Goal: Information Seeking & Learning: Understand process/instructions

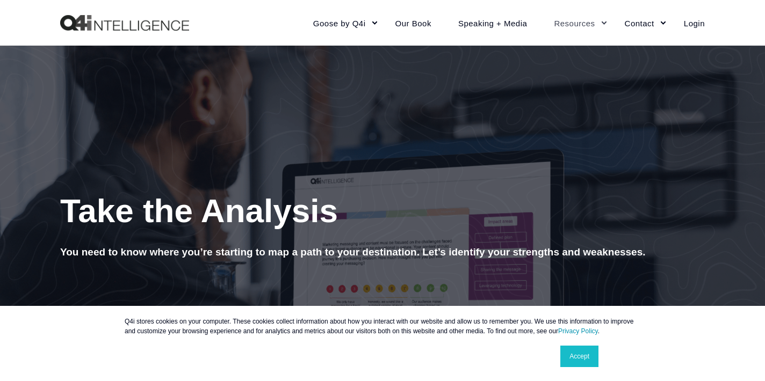
click at [573, 357] on link "Accept" at bounding box center [579, 356] width 38 height 21
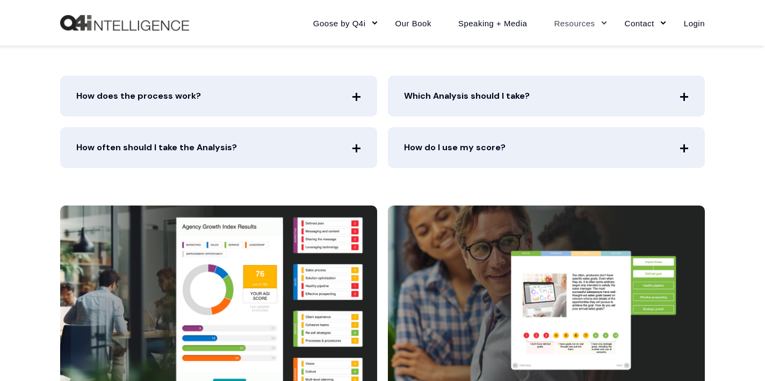
scroll to position [384, 0]
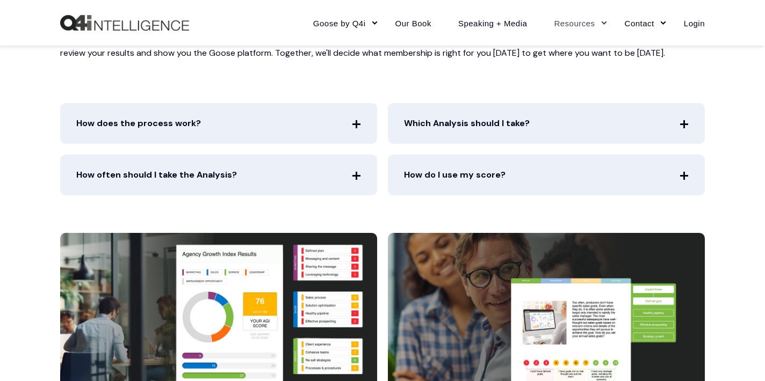
click at [356, 124] on icon at bounding box center [356, 124] width 0 height 0
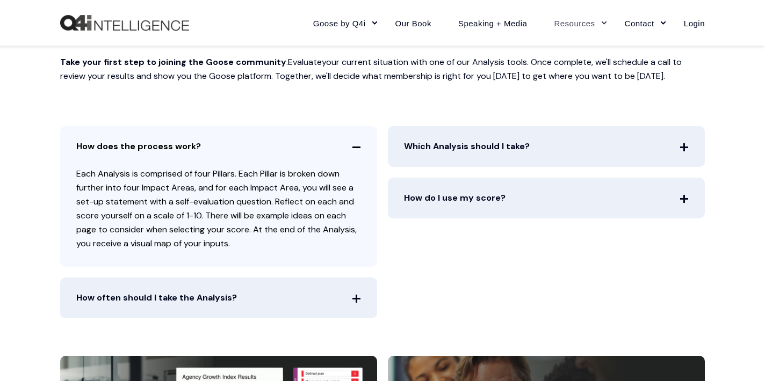
scroll to position [367, 0]
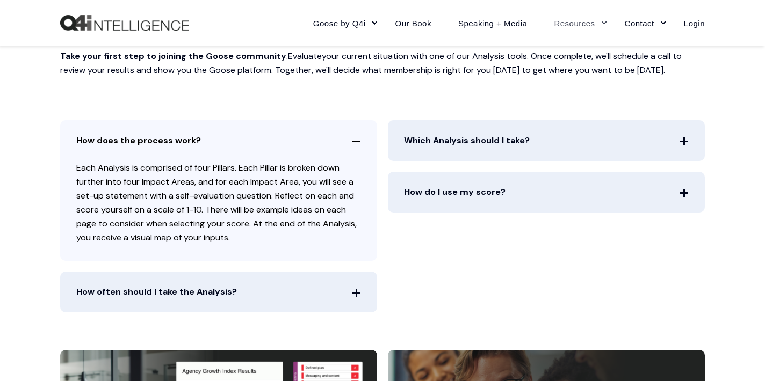
click at [356, 140] on span "How does the process work?" at bounding box center [218, 140] width 317 height 41
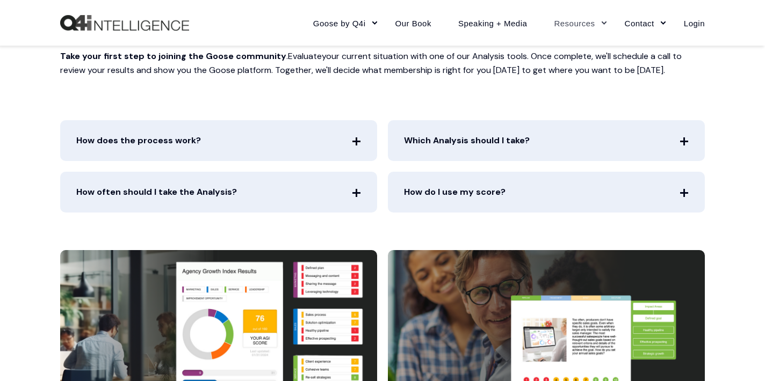
click at [356, 192] on icon at bounding box center [356, 192] width 0 height 0
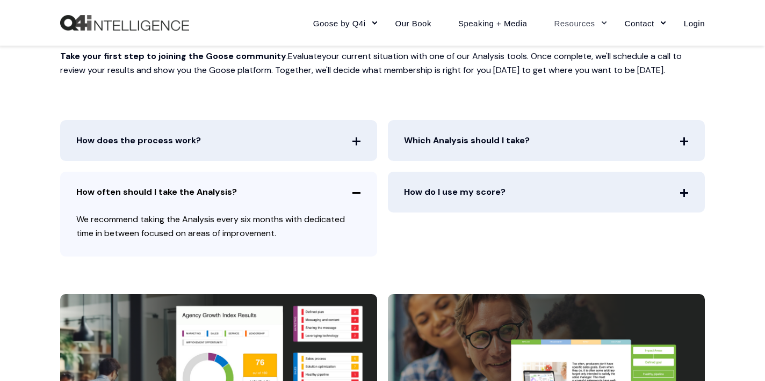
click at [680, 139] on span "Which Analysis should I take?" at bounding box center [546, 140] width 317 height 41
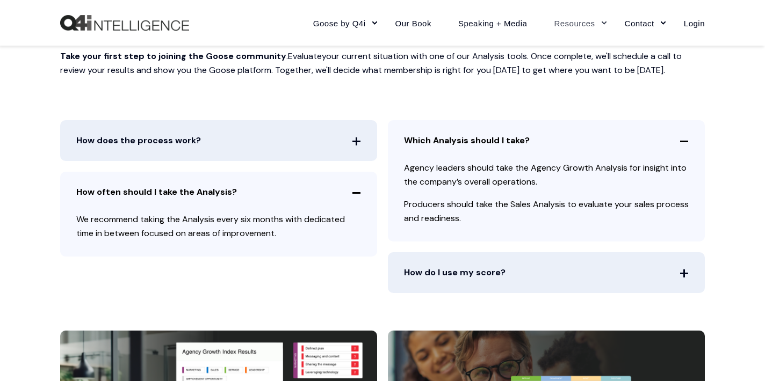
click at [357, 194] on span "How often should I take the Analysis?" at bounding box center [218, 192] width 317 height 41
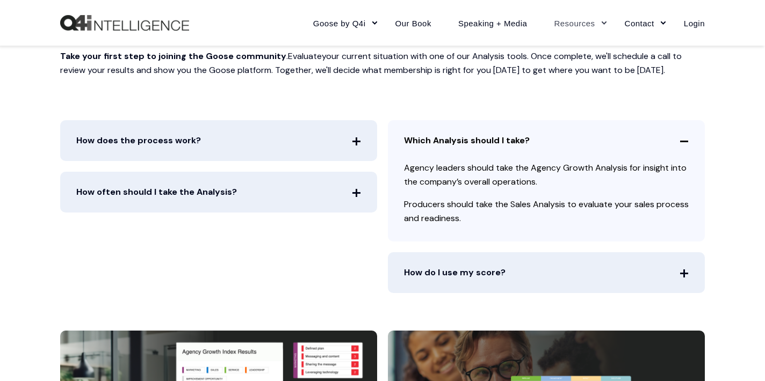
click at [686, 139] on span "Which Analysis should I take?" at bounding box center [546, 140] width 317 height 41
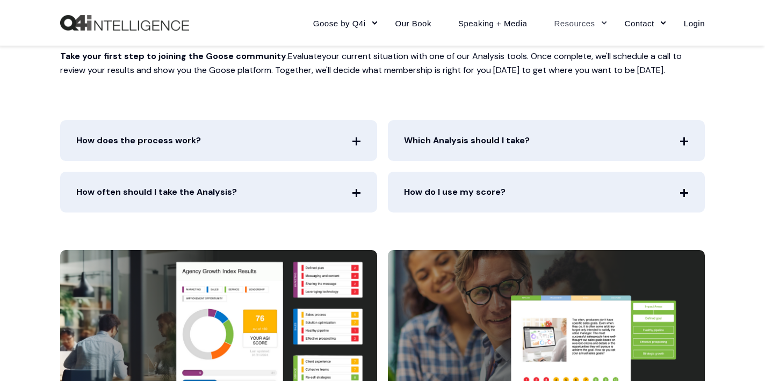
click at [683, 192] on icon at bounding box center [683, 192] width 0 height 0
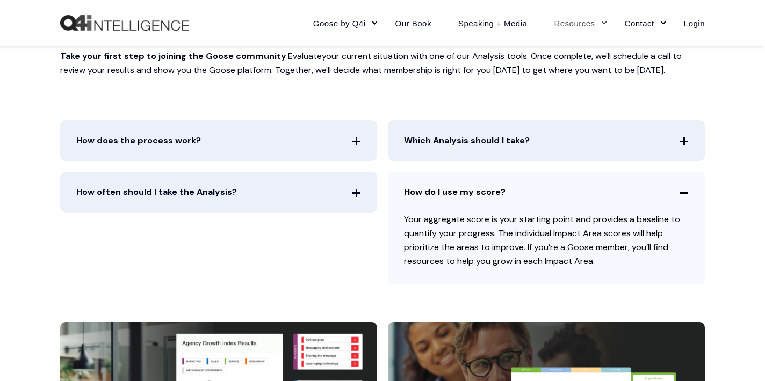
click at [684, 191] on span "How do I use my score?" at bounding box center [546, 192] width 317 height 41
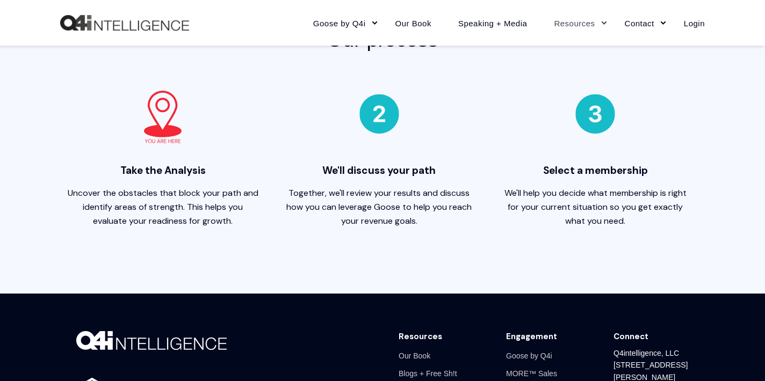
scroll to position [1008, 0]
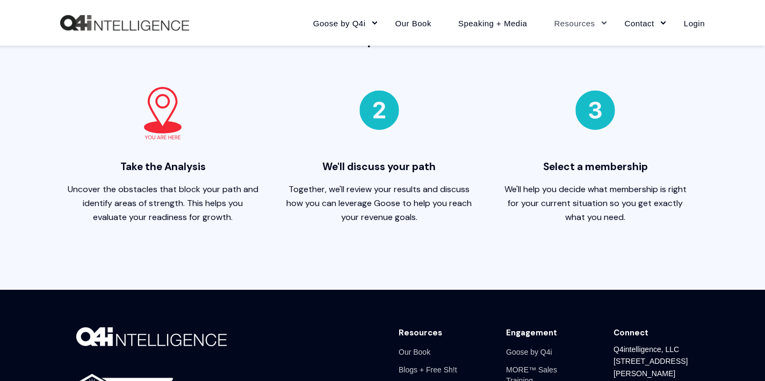
click at [165, 126] on img at bounding box center [163, 114] width 54 height 54
click at [169, 172] on span "Take the Analysis" at bounding box center [163, 171] width 195 height 22
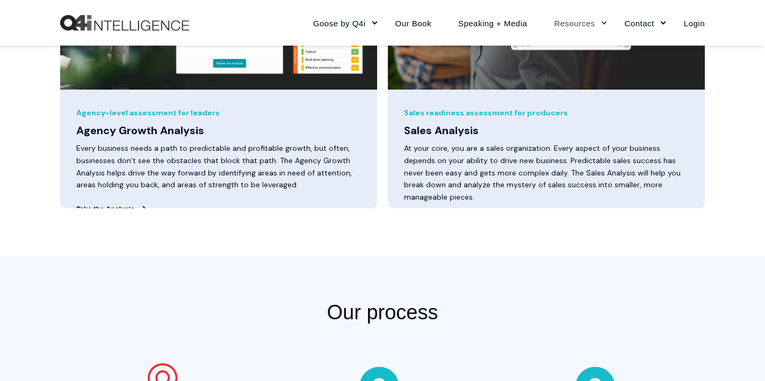
scroll to position [553, 0]
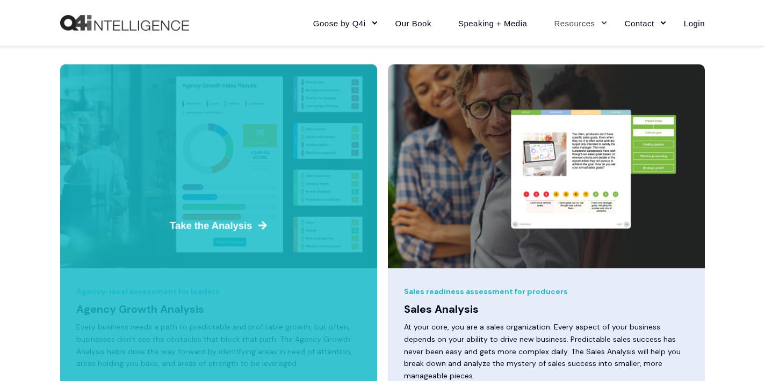
click at [223, 225] on span "Take the Analysis" at bounding box center [219, 226] width 324 height 15
